Goal: Information Seeking & Learning: Learn about a topic

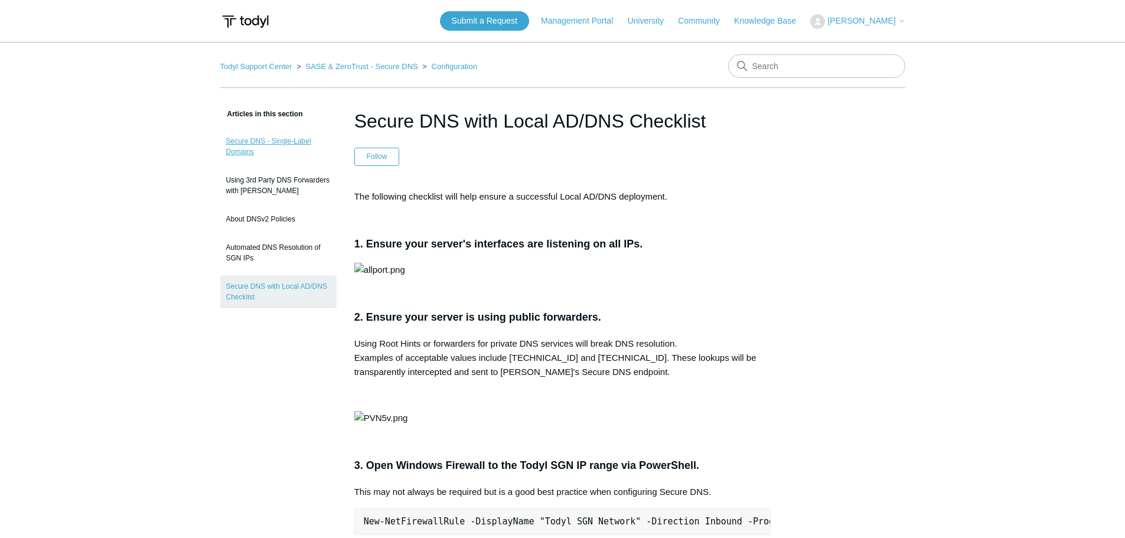
click at [244, 143] on link "Secure DNS - Single-Label Domains" at bounding box center [278, 146] width 116 height 33
